Goal: Book appointment/travel/reservation

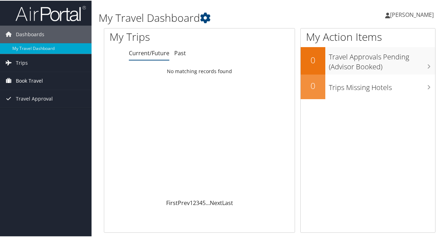
click at [31, 79] on span "Book Travel" at bounding box center [29, 80] width 27 height 18
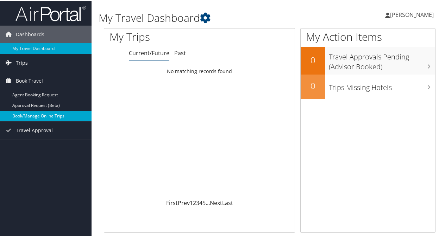
click at [40, 114] on link "Book/Manage Online Trips" at bounding box center [45, 115] width 91 height 11
